Goal: Task Accomplishment & Management: Manage account settings

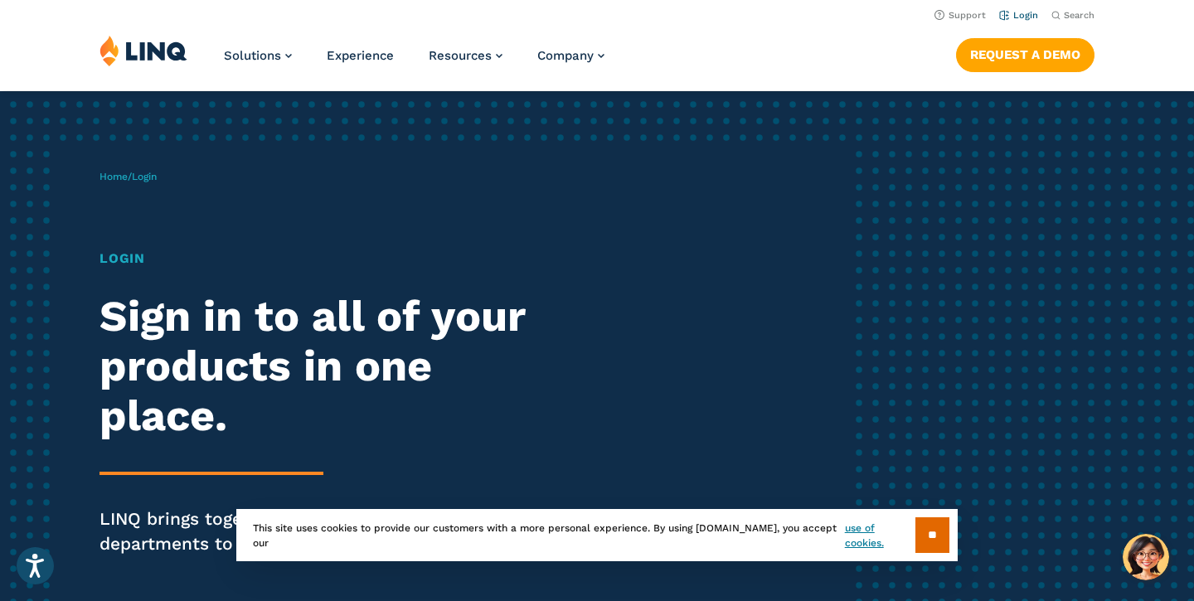
click at [1023, 15] on link "Login" at bounding box center [1018, 15] width 39 height 11
